Goal: Find specific page/section: Find specific page/section

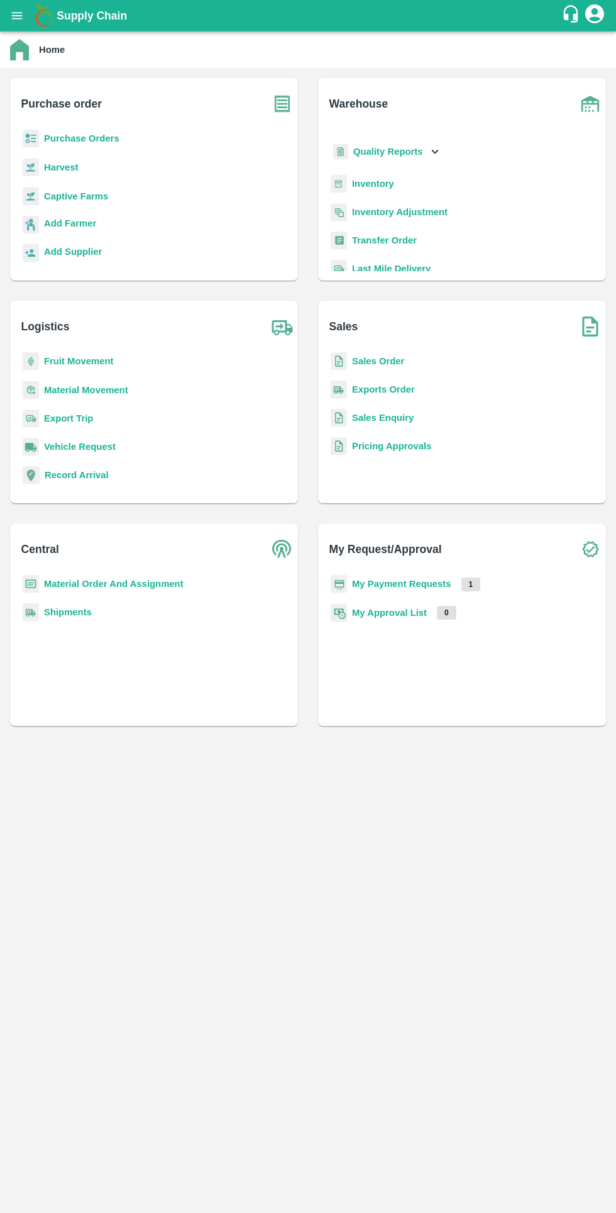
scroll to position [26, 0]
click at [364, 212] on b "Inventory Adjustment" at bounding box center [400, 215] width 96 height 10
click at [371, 213] on b "Inventory" at bounding box center [373, 213] width 42 height 10
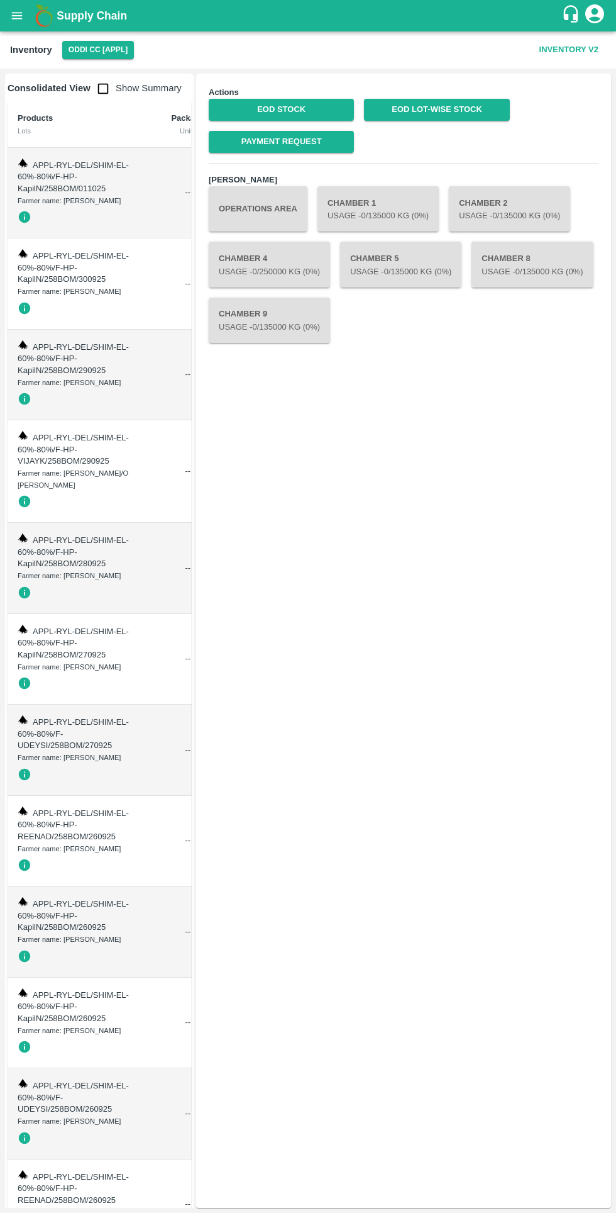
click at [287, 109] on link "EOD Stock" at bounding box center [281, 110] width 145 height 22
click at [270, 109] on link "EOD Stock" at bounding box center [281, 110] width 145 height 22
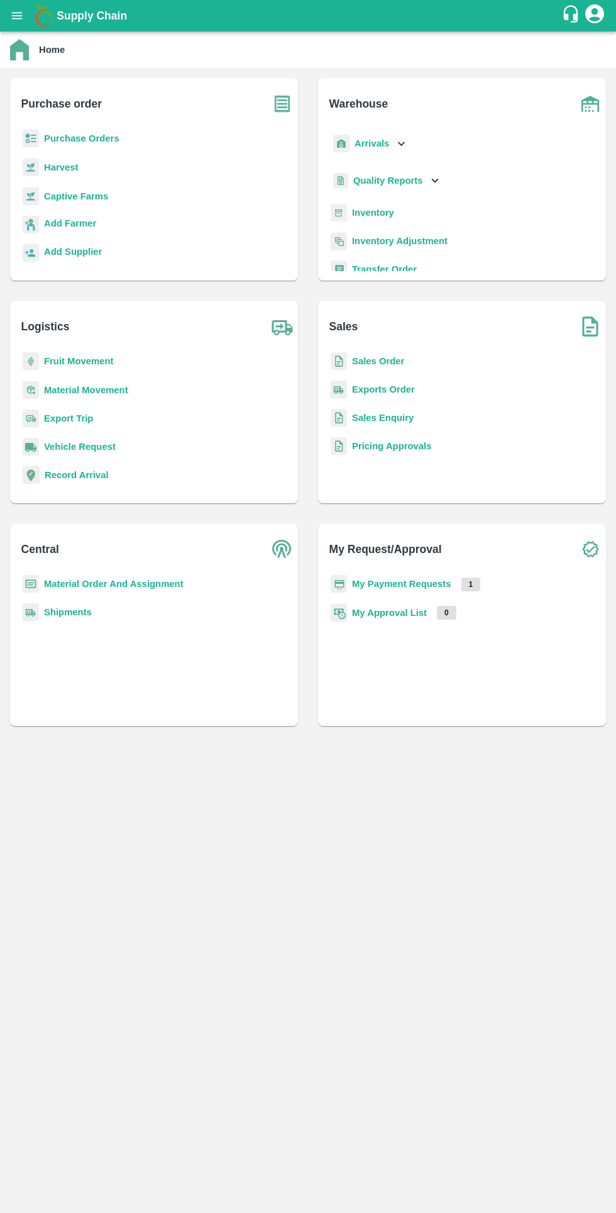
click at [377, 213] on b "Inventory" at bounding box center [373, 213] width 42 height 10
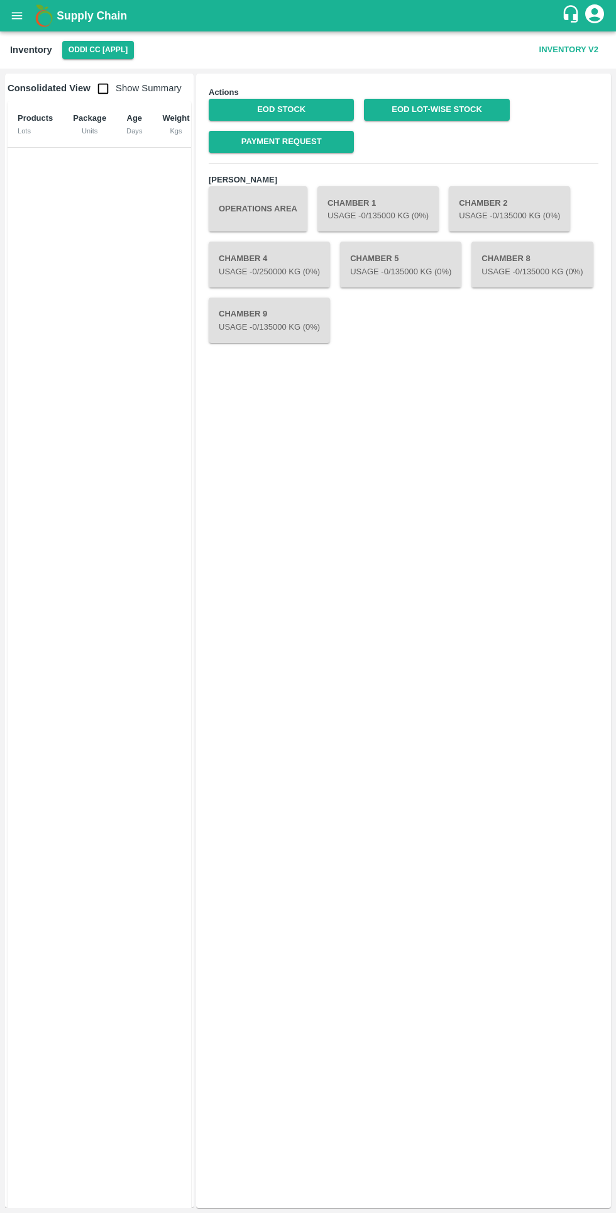
click at [291, 109] on link "EOD Stock" at bounding box center [281, 110] width 145 height 22
